Goal: Transaction & Acquisition: Purchase product/service

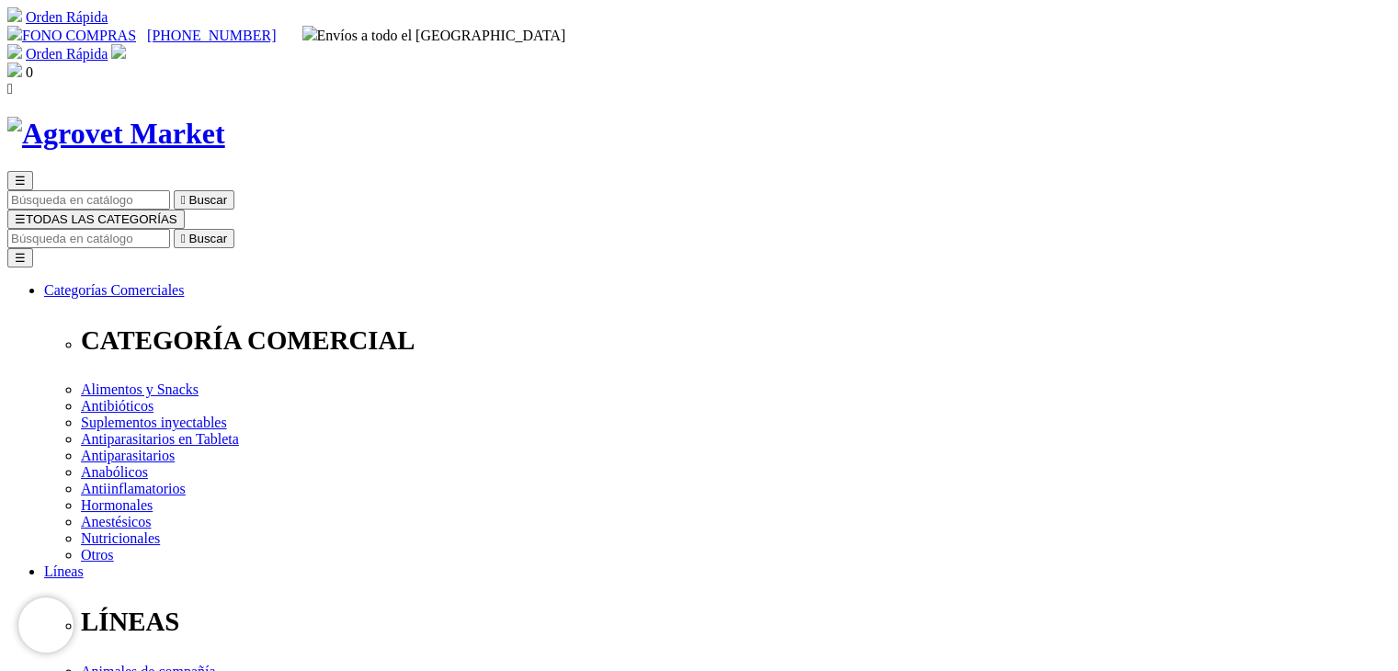
drag, startPoint x: 799, startPoint y: 240, endPoint x: 713, endPoint y: 238, distance: 85.5
copy h1 "Xelamec"
click at [170, 229] on input "Buscar" at bounding box center [88, 238] width 163 height 19
paste input "Xelamec"
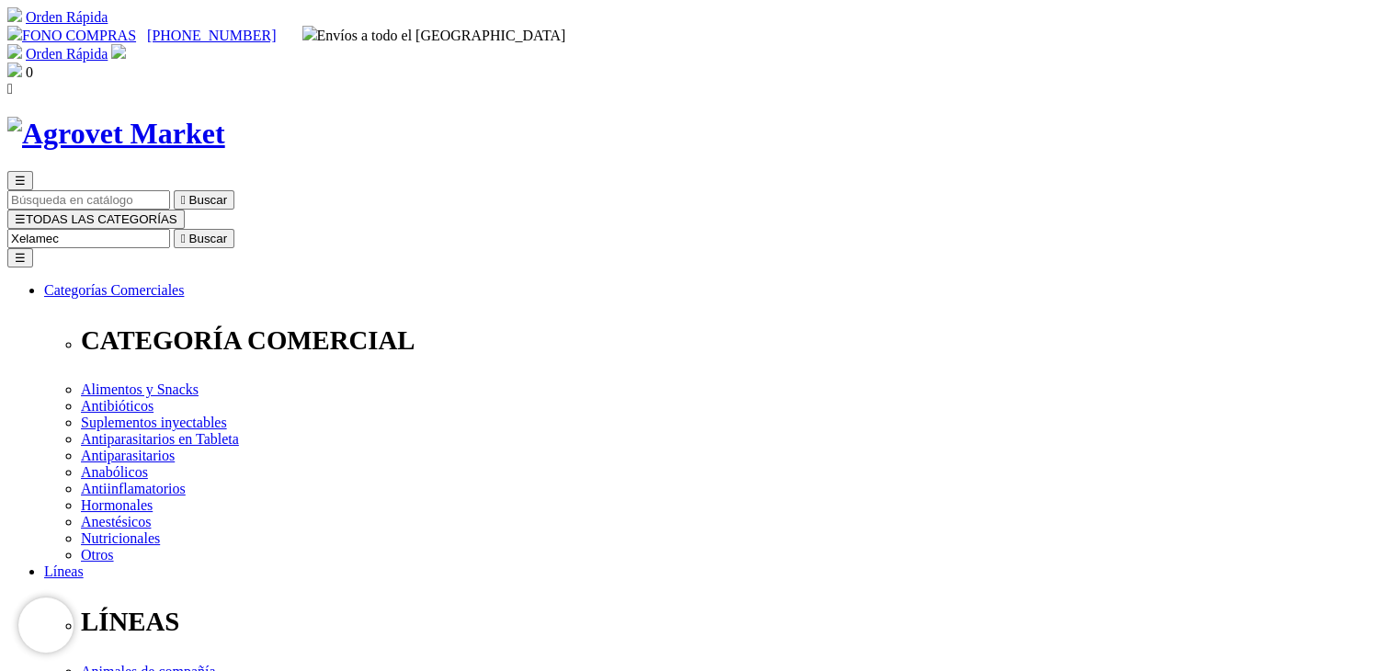
type input "Xelamec"
click at [174, 229] on button " Buscar" at bounding box center [204, 238] width 61 height 19
click at [170, 229] on input "Xelamec" at bounding box center [88, 238] width 163 height 19
type input "c"
type input "pipeta"
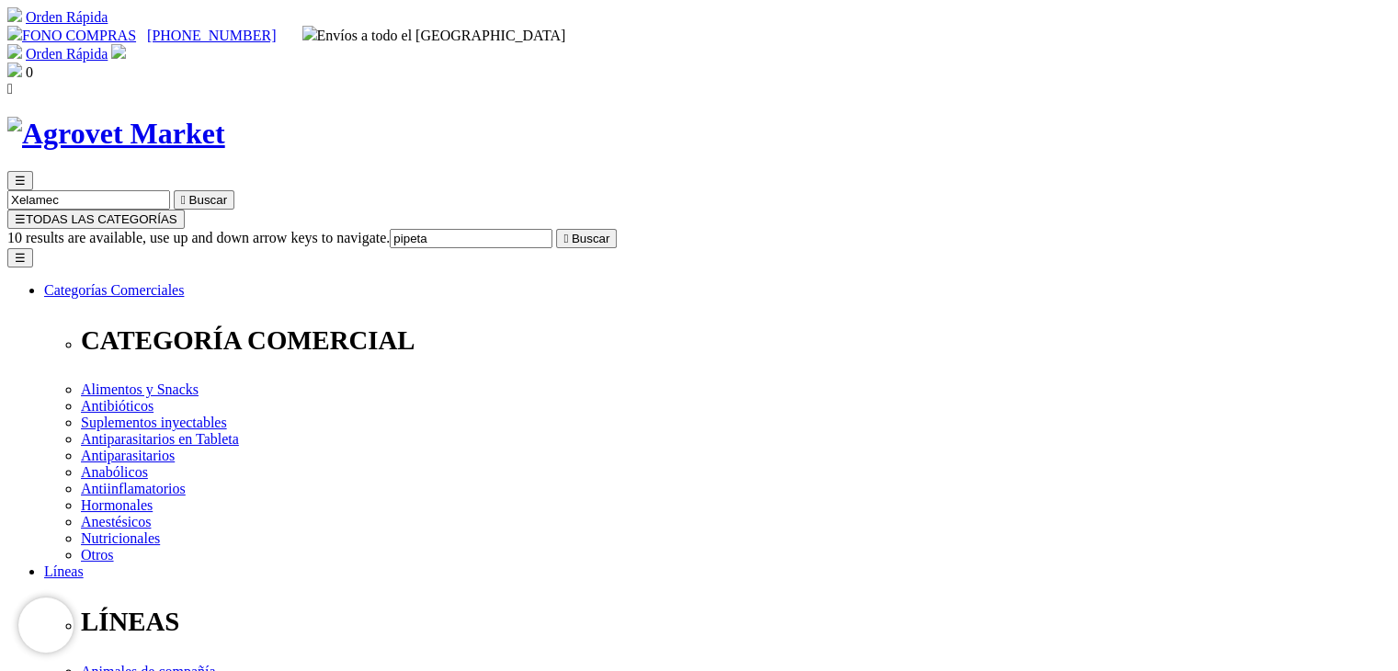
click at [556, 229] on button " Buscar" at bounding box center [586, 238] width 61 height 19
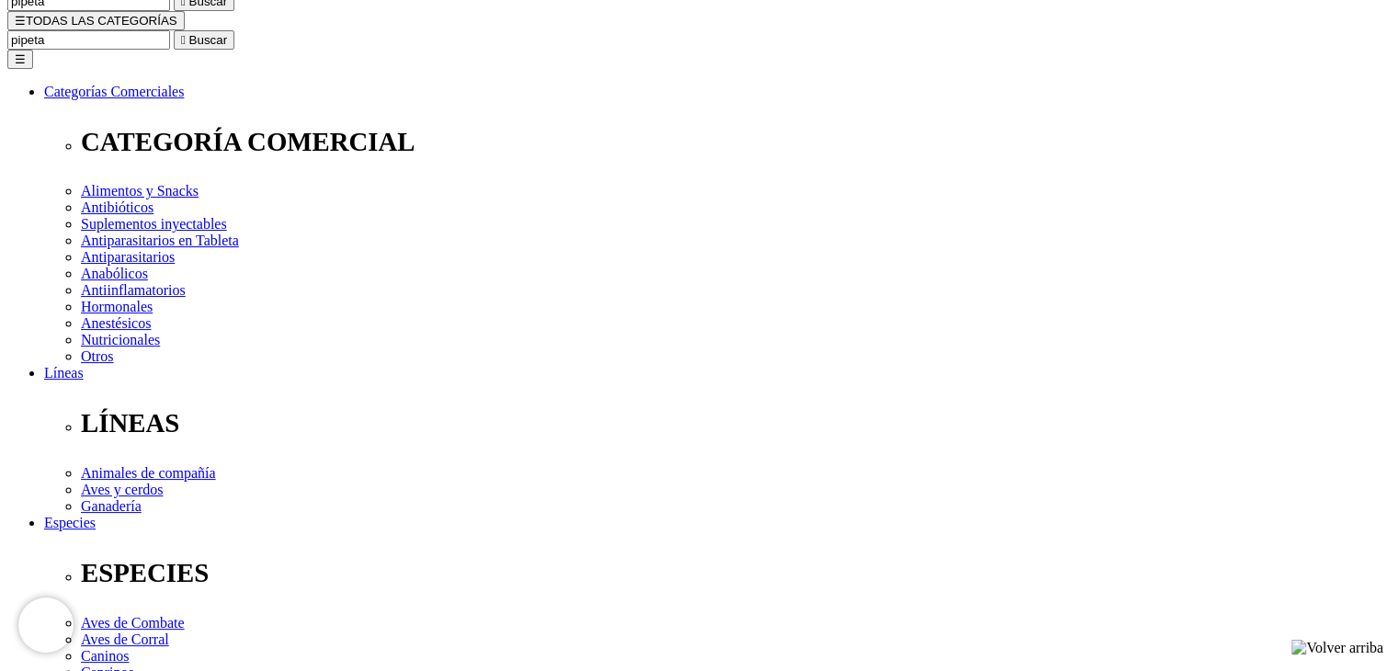
scroll to position [184, 0]
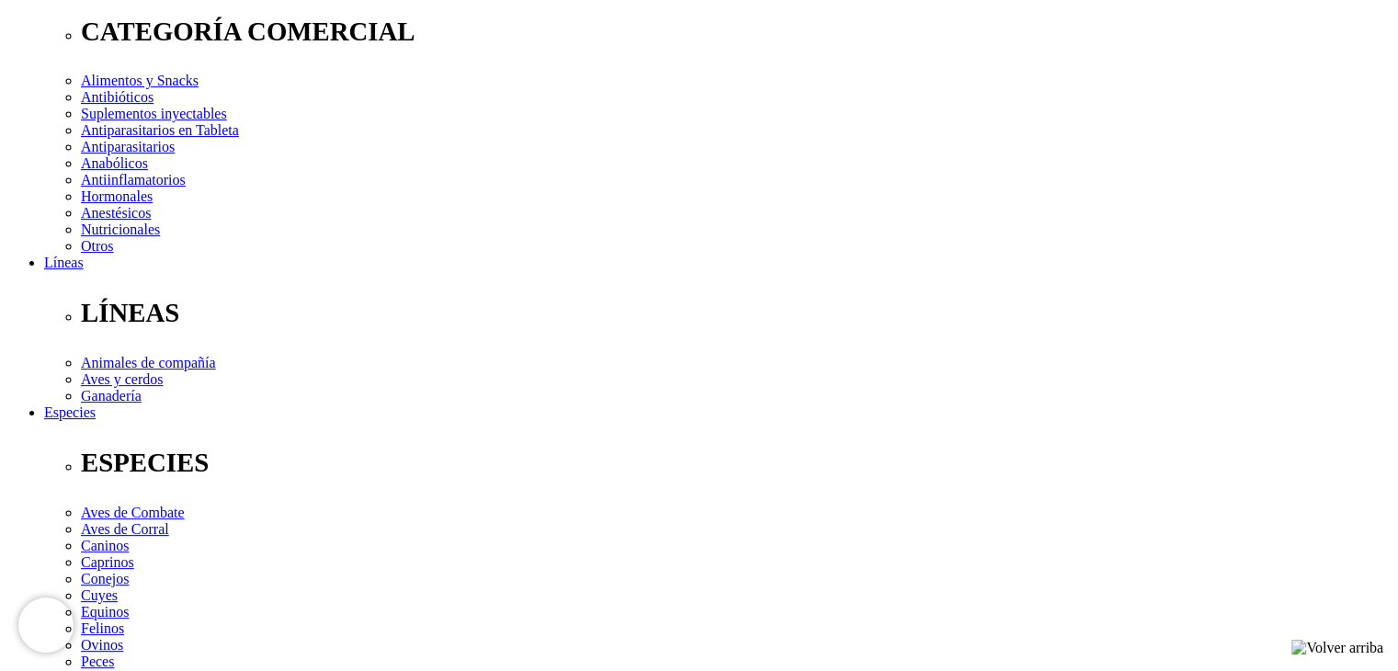
scroll to position [368, 0]
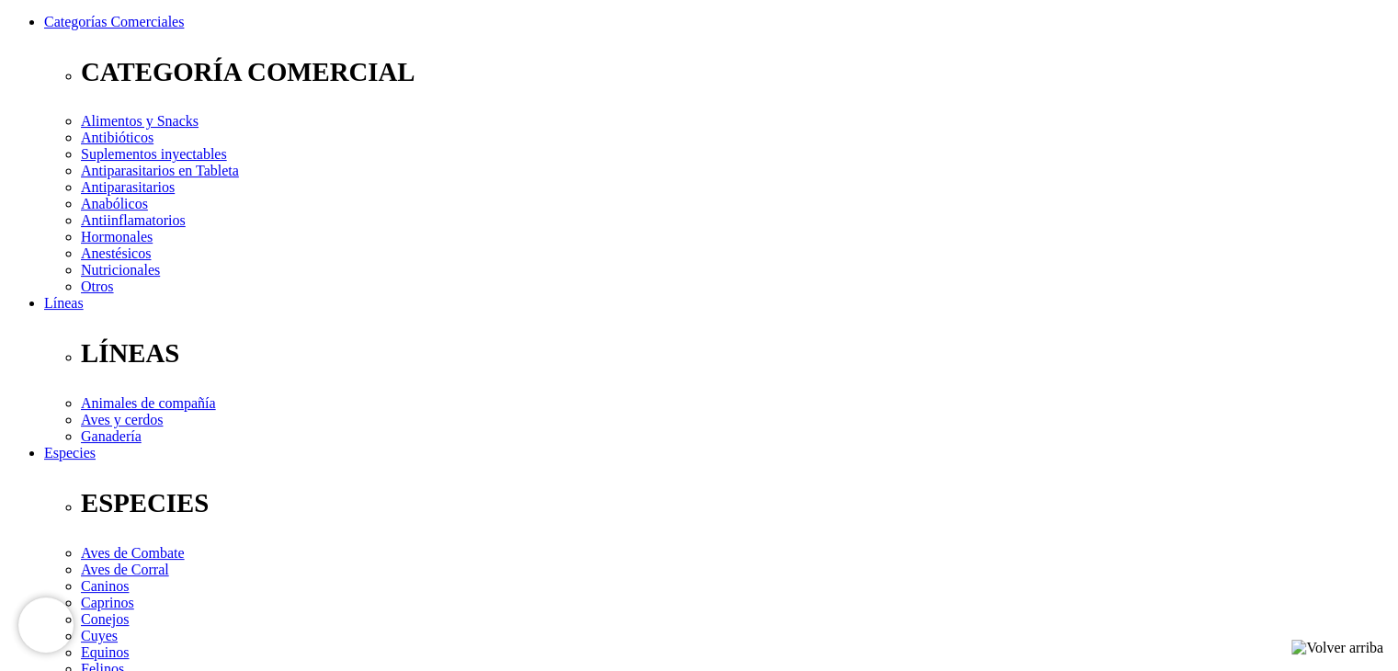
scroll to position [368, 0]
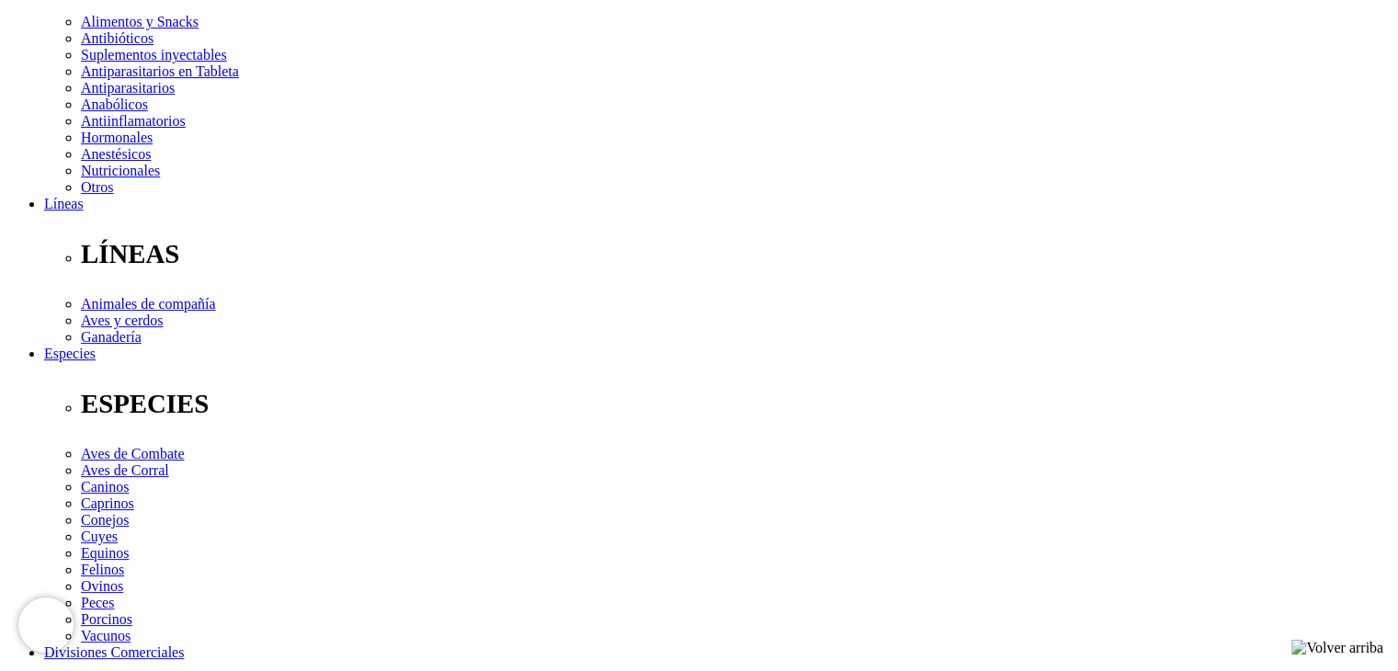
select select "182"
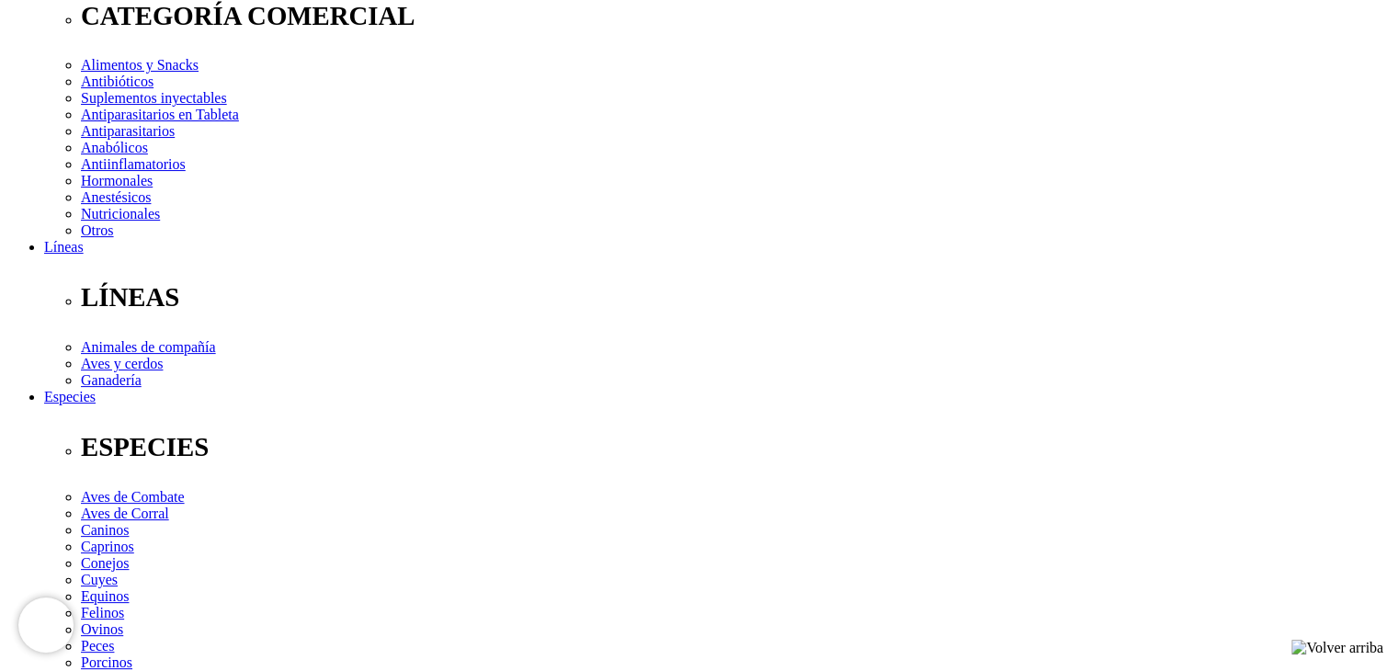
scroll to position [184, 0]
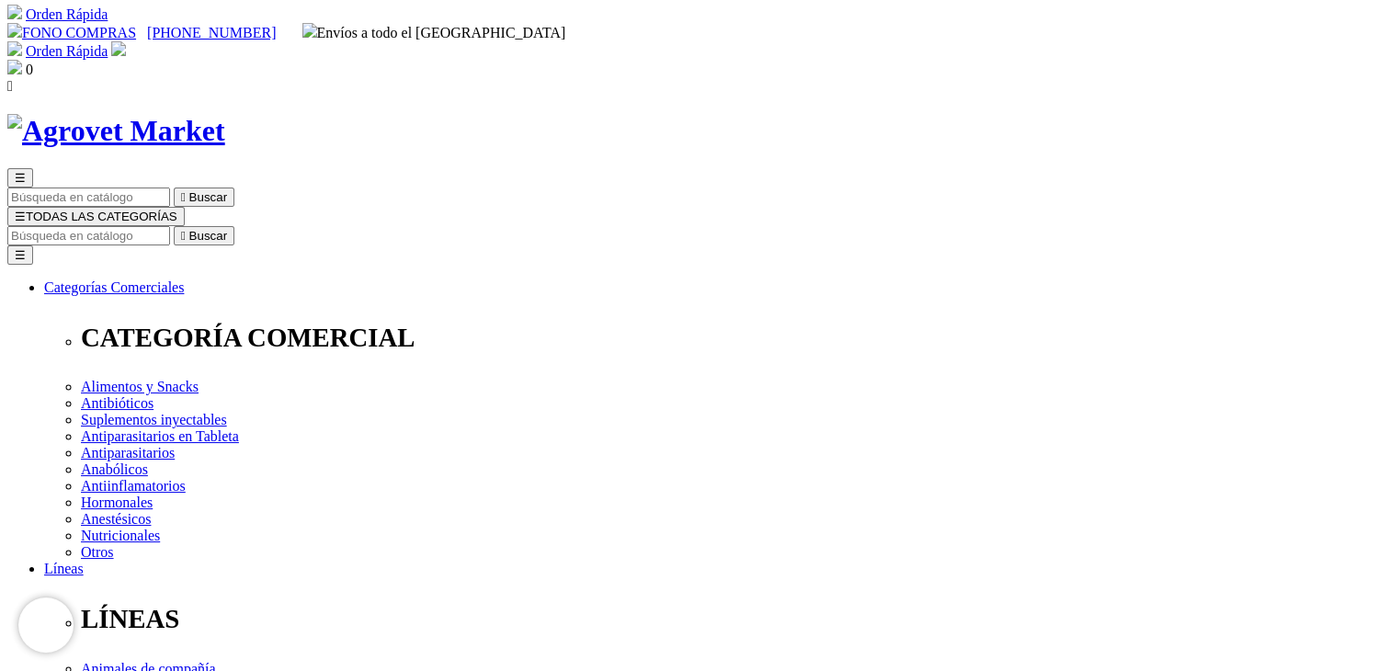
scroll to position [0, 0]
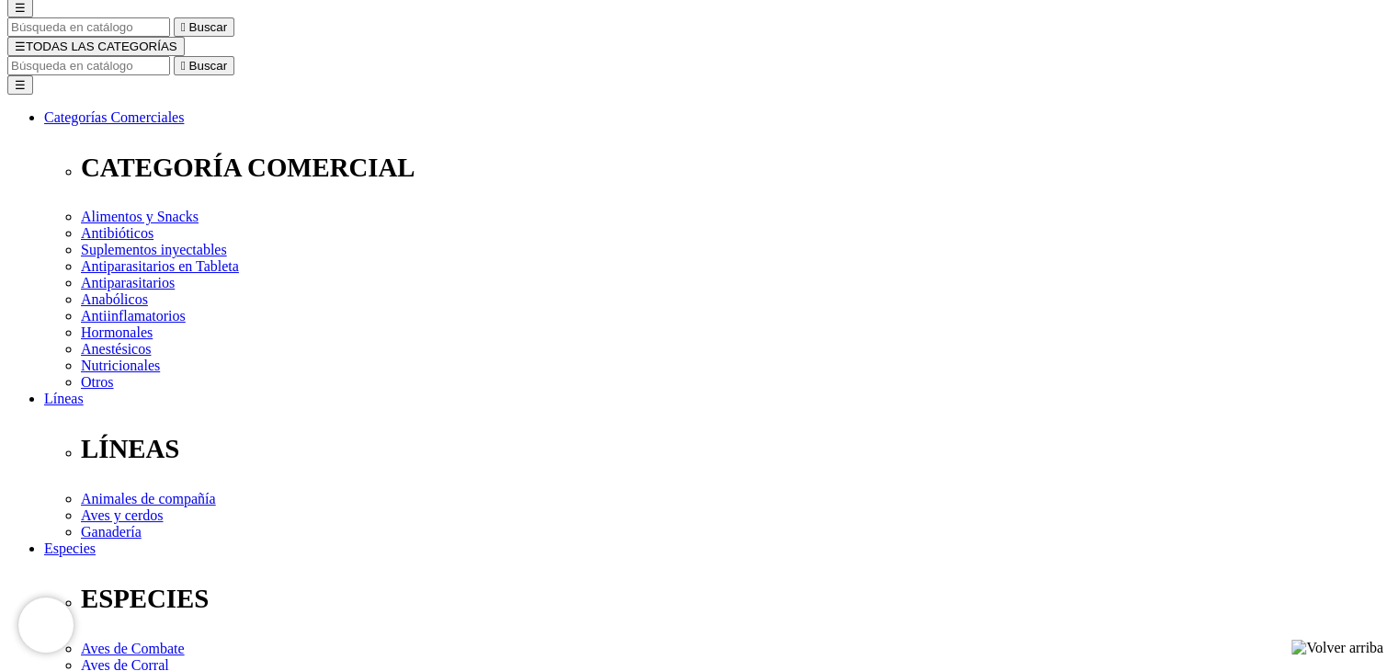
scroll to position [92, 0]
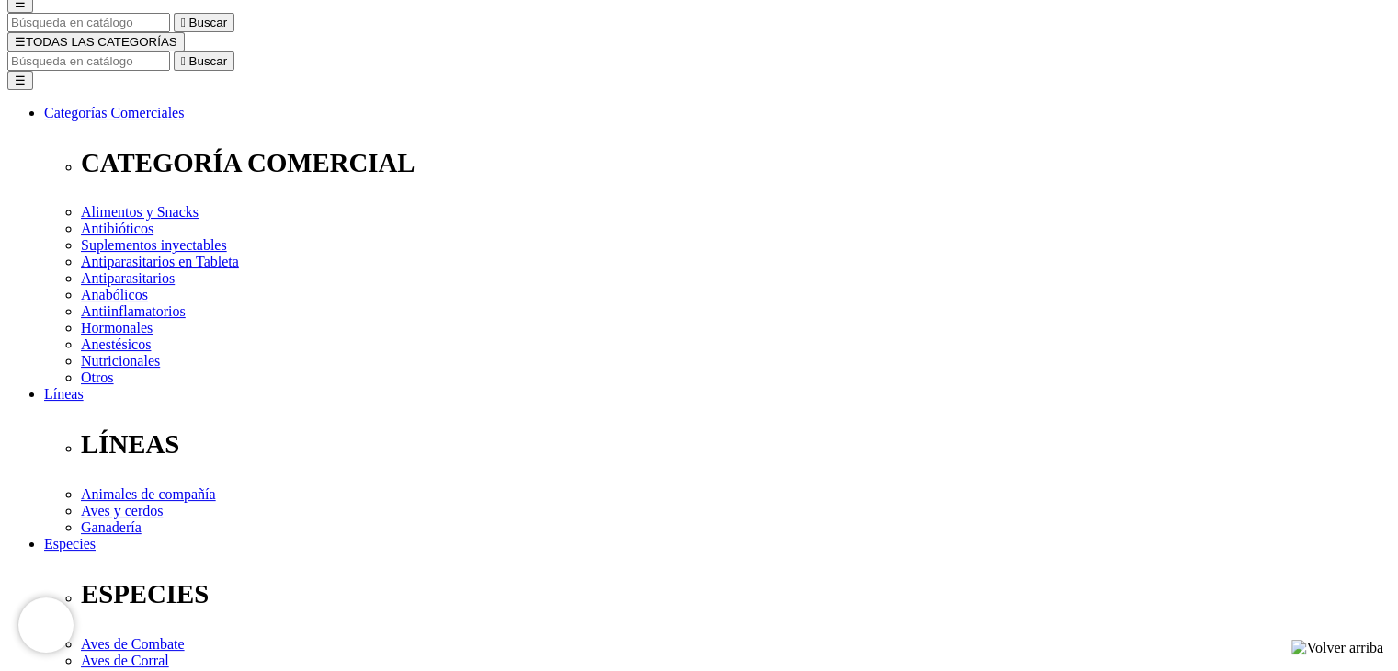
scroll to position [184, 0]
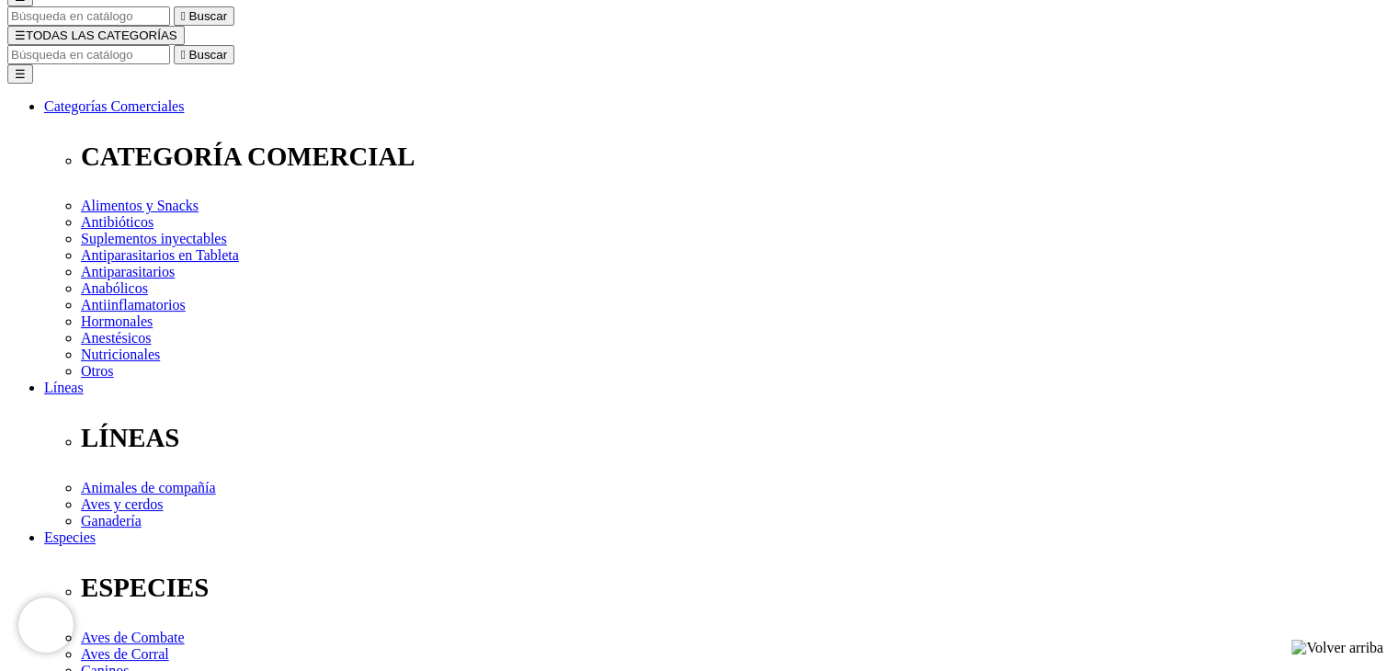
radio input "true"
select select "0"
radio input "true"
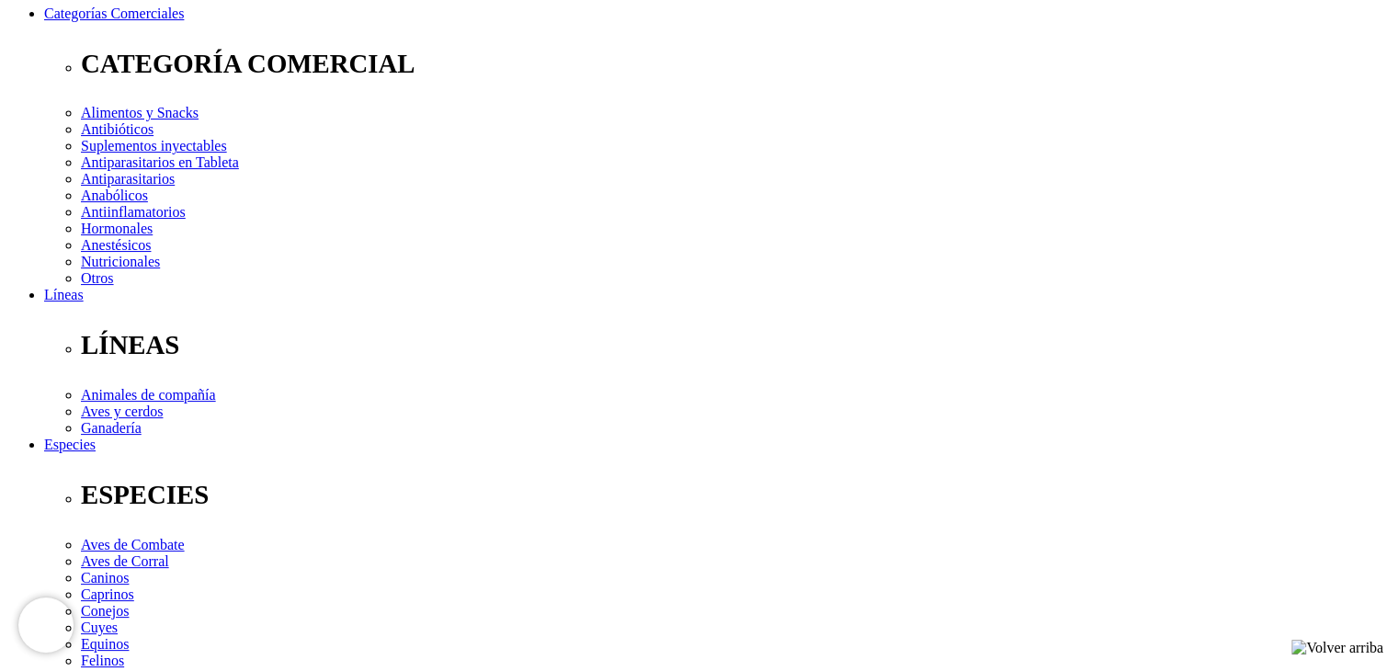
scroll to position [276, 0]
select select "182"
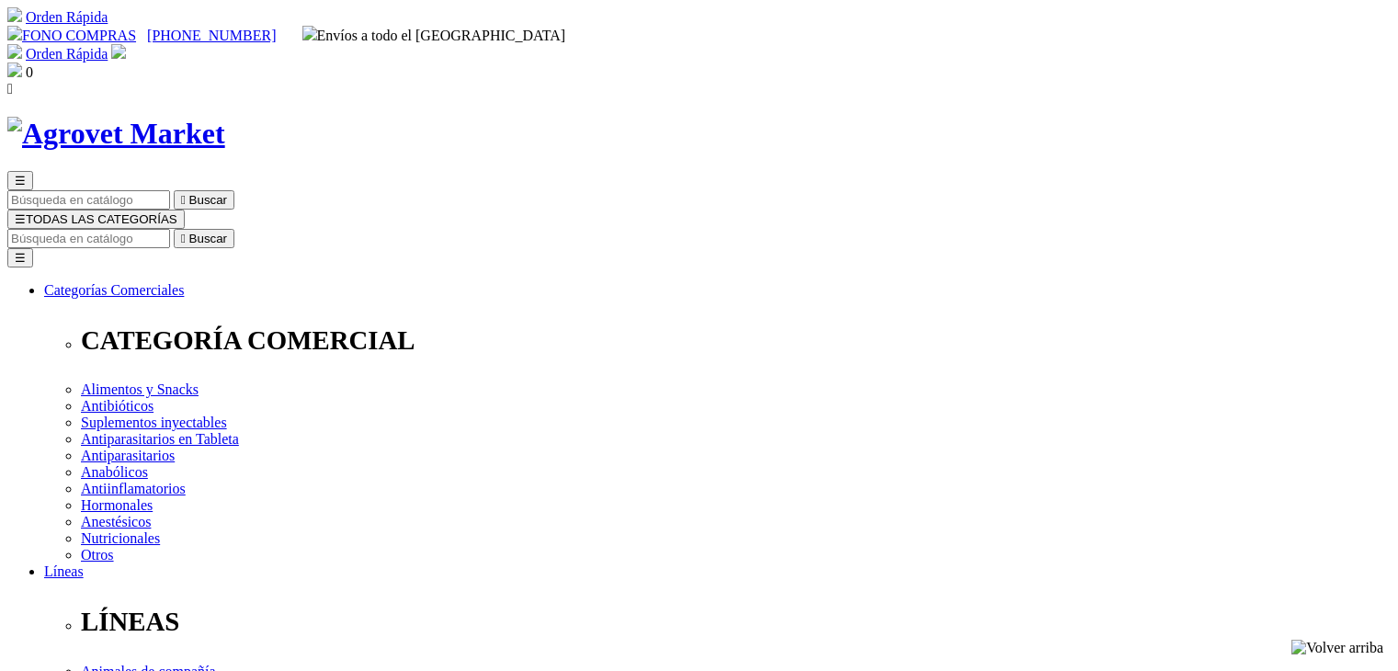
select select "182"
click at [170, 229] on input "Buscar" at bounding box center [88, 238] width 163 height 19
type input "xelamec"
click at [174, 229] on button " Buscar" at bounding box center [204, 238] width 61 height 19
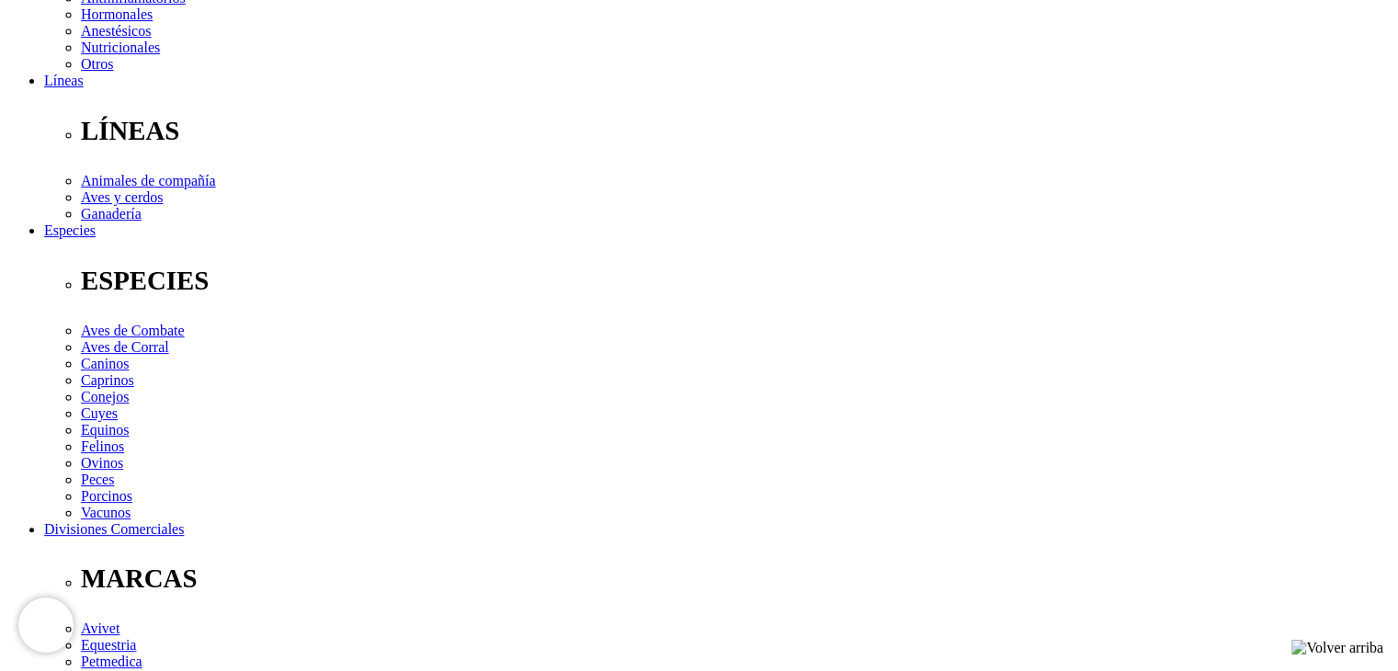
scroll to position [460, 0]
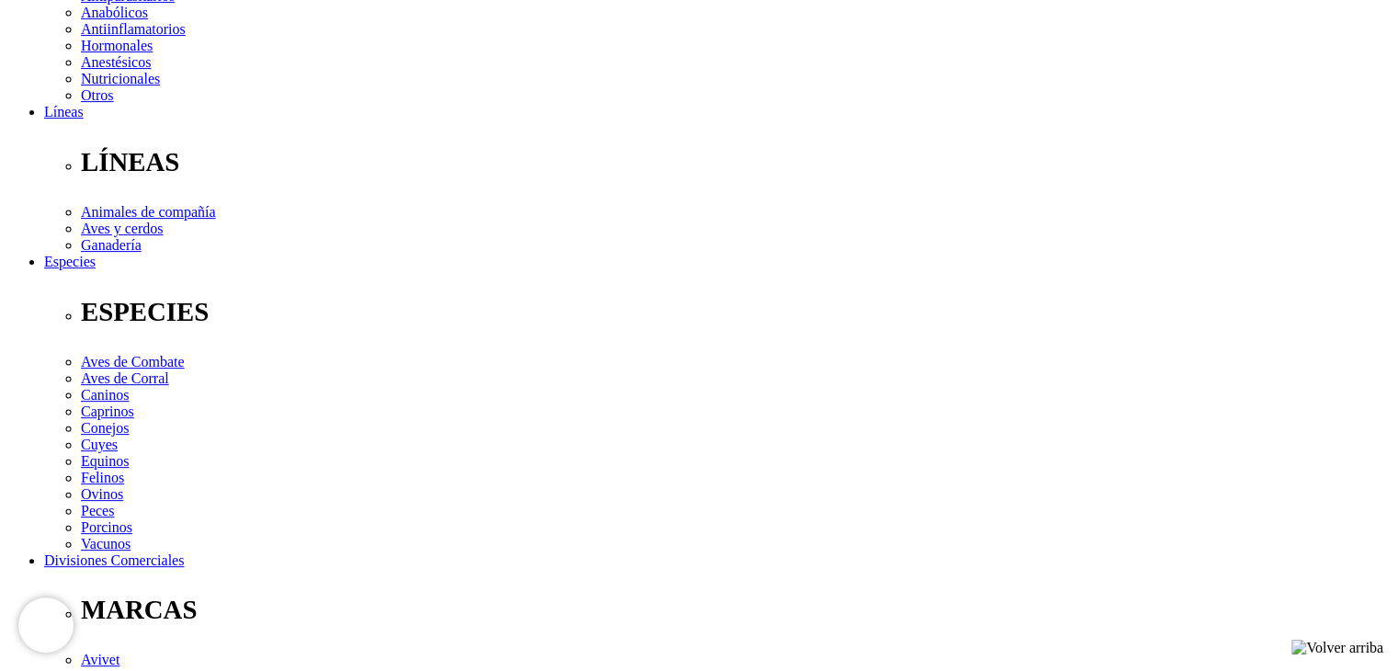
drag, startPoint x: 7, startPoint y: 233, endPoint x: 25, endPoint y: 131, distance: 103.5
drag, startPoint x: 23, startPoint y: 141, endPoint x: 31, endPoint y: 115, distance: 27.0
drag, startPoint x: 77, startPoint y: 262, endPoint x: 74, endPoint y: 304, distance: 42.4
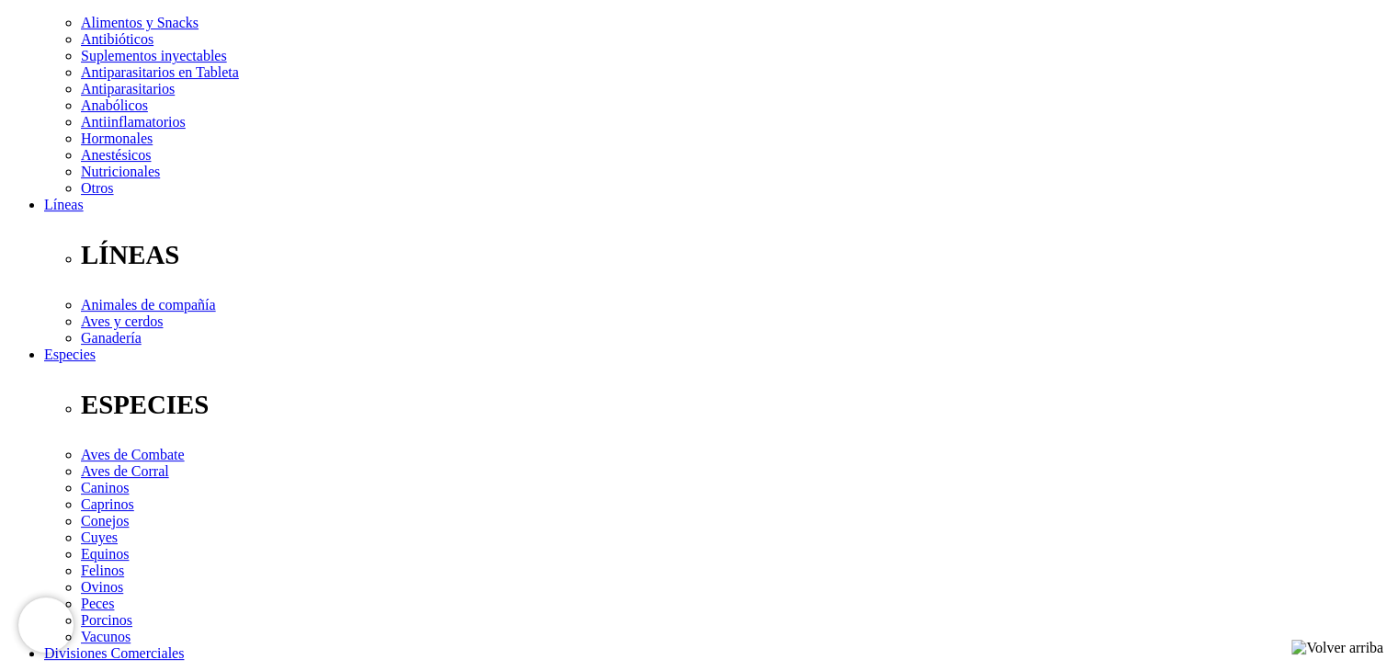
scroll to position [368, 0]
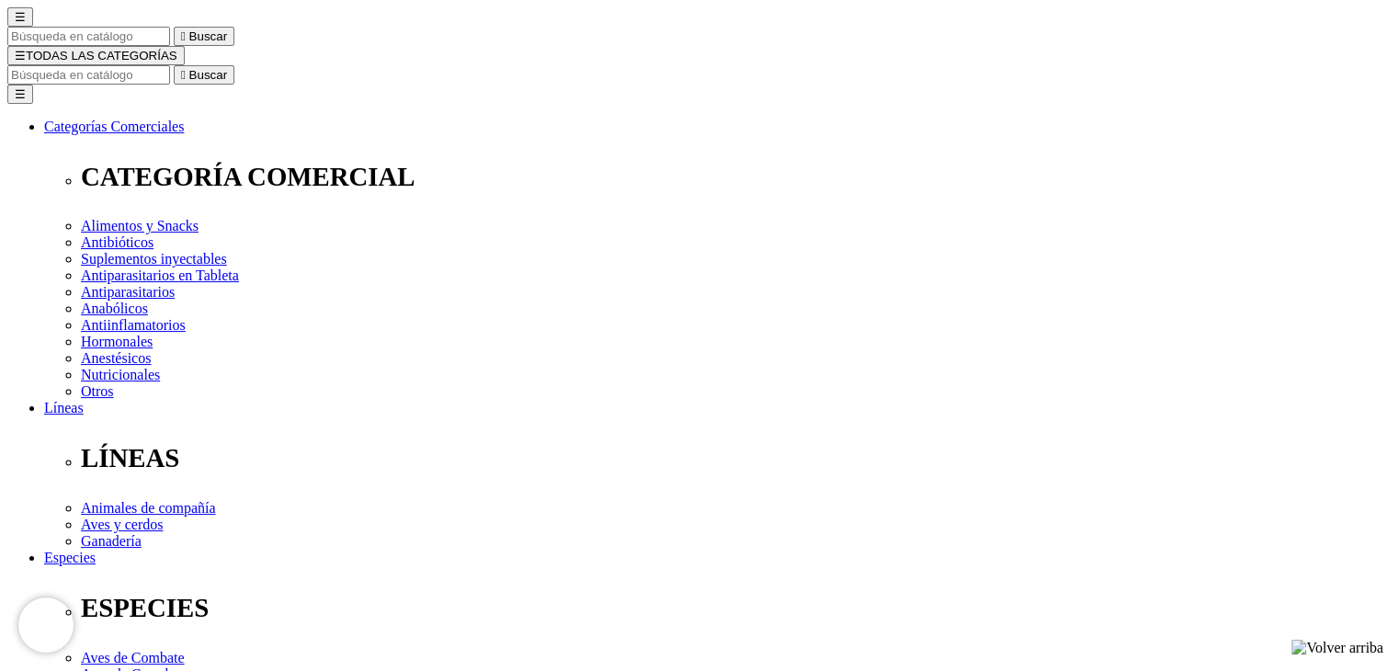
scroll to position [184, 0]
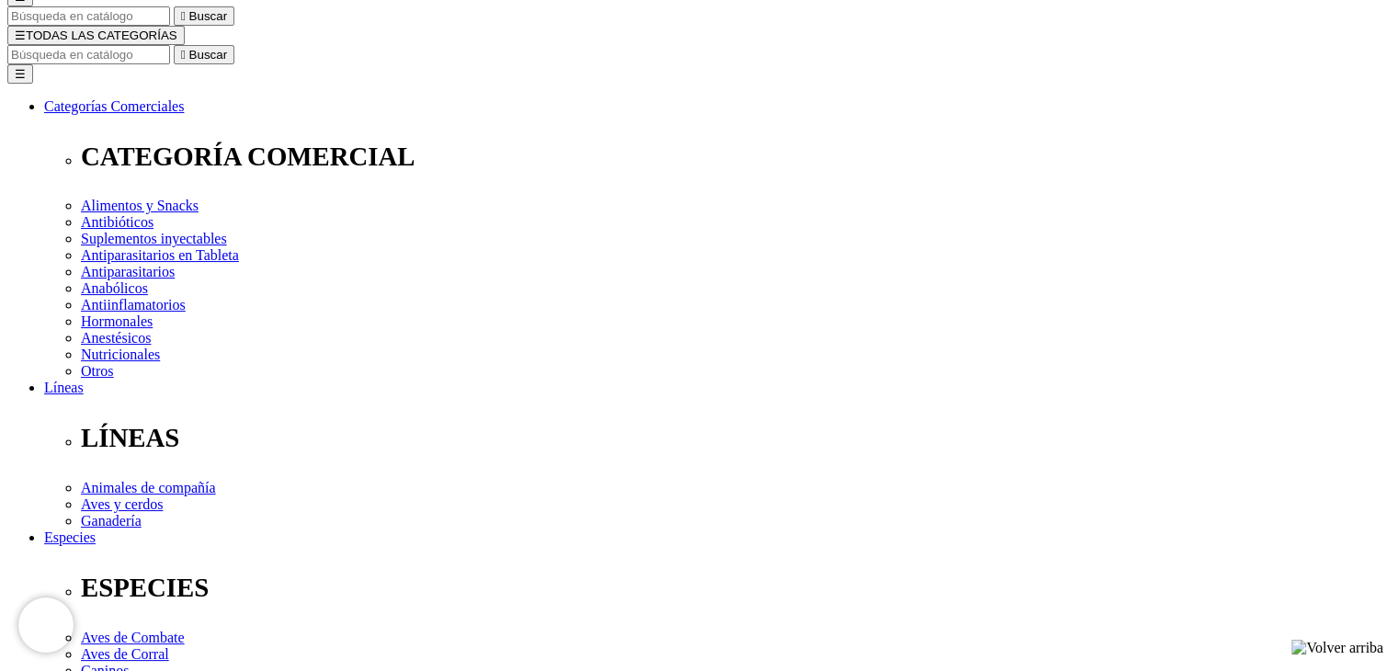
select select "399"
select select "402"
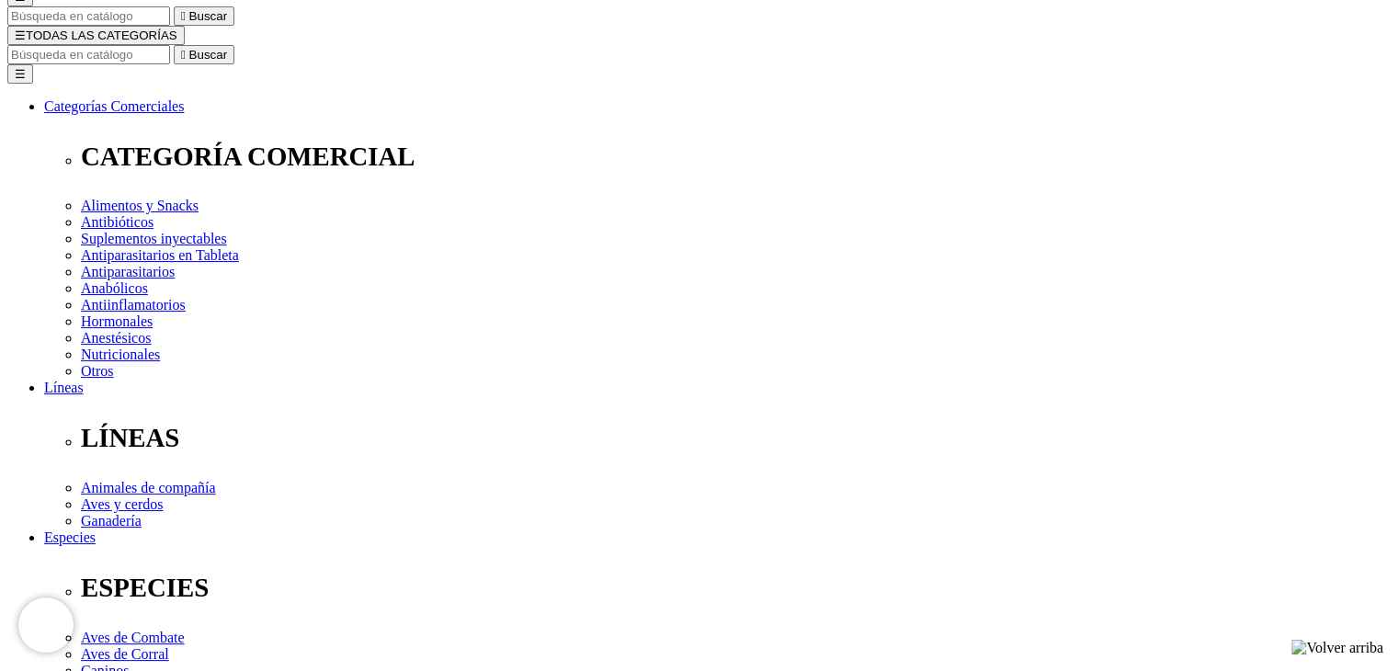
select select "399"
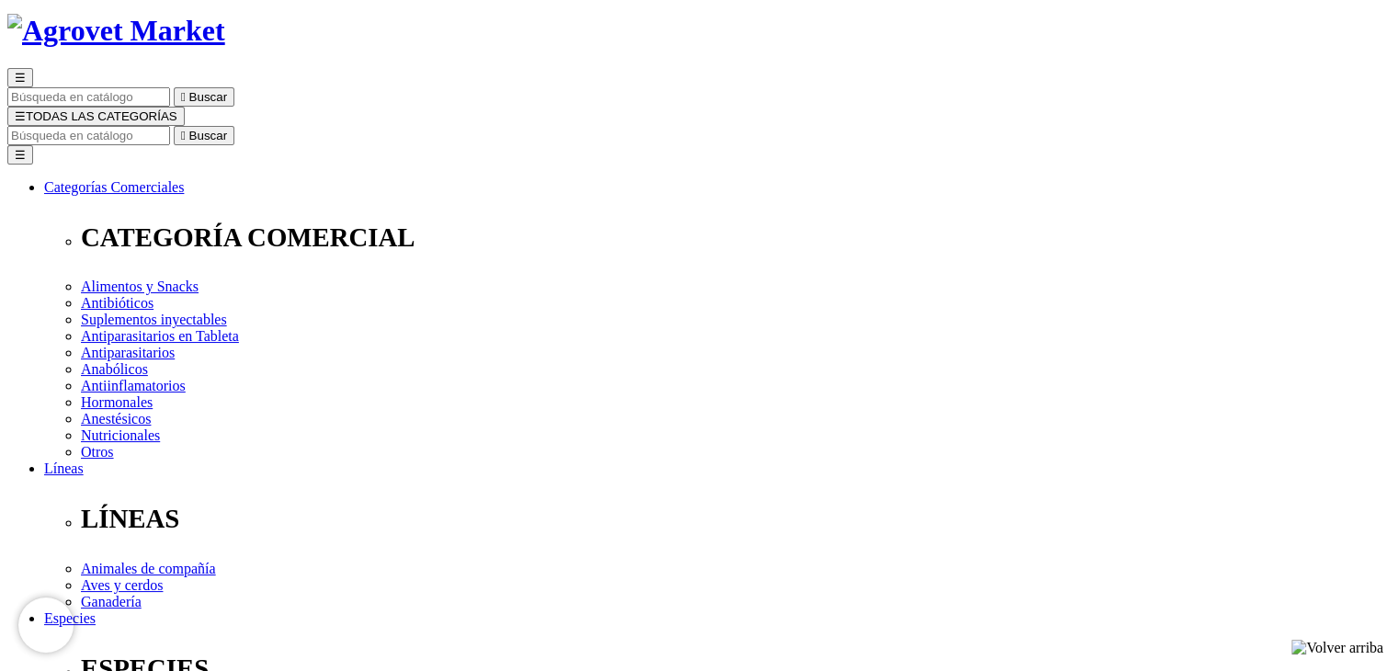
scroll to position [92, 0]
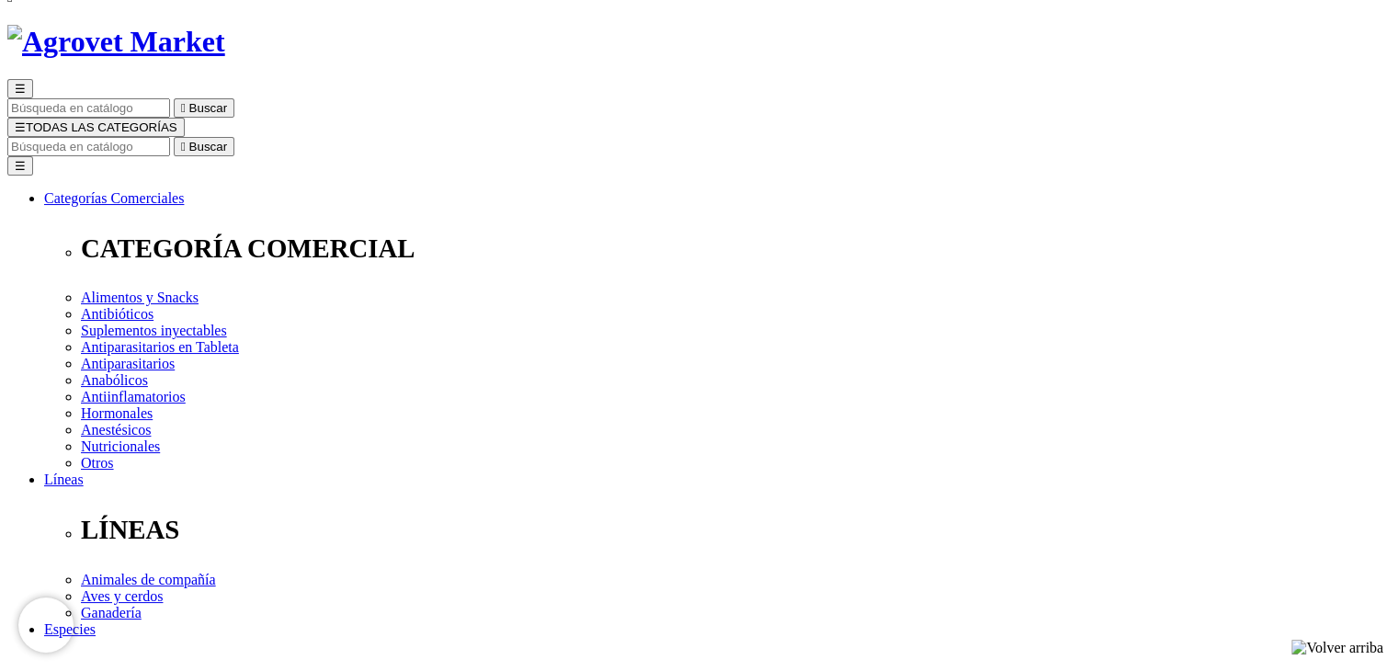
select select "182"
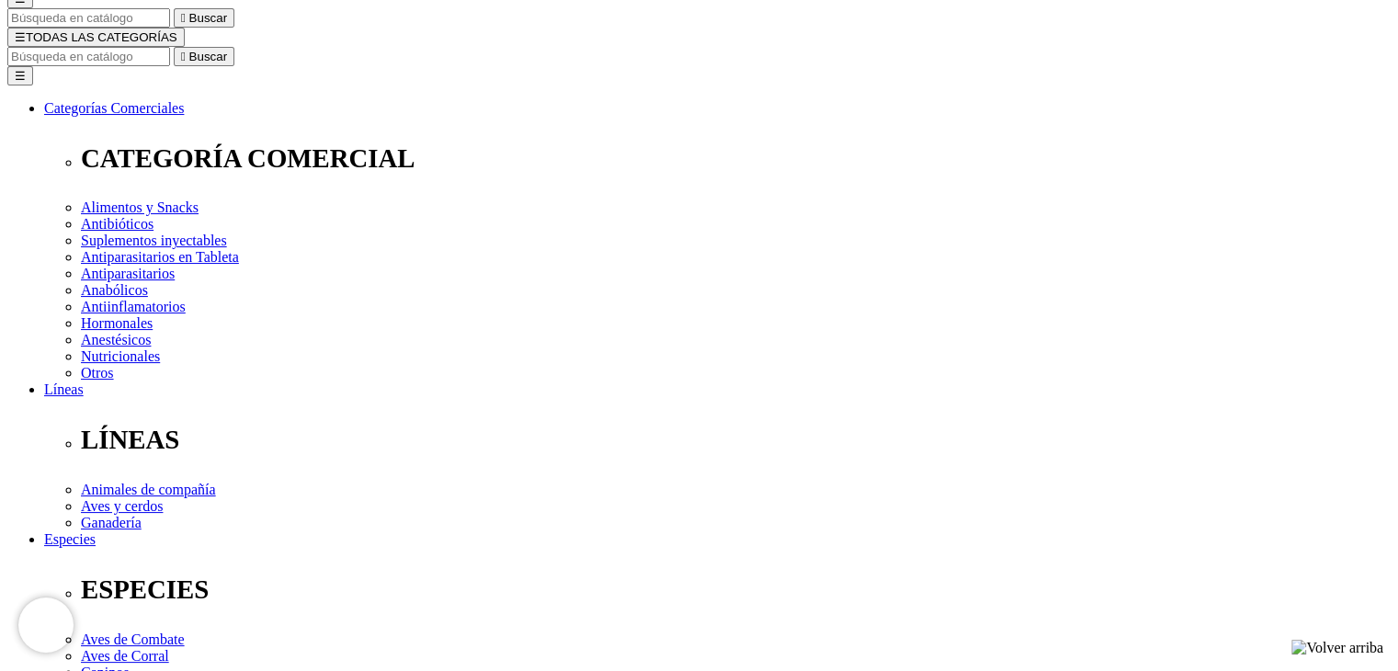
scroll to position [184, 0]
